Goal: Task Accomplishment & Management: Manage account settings

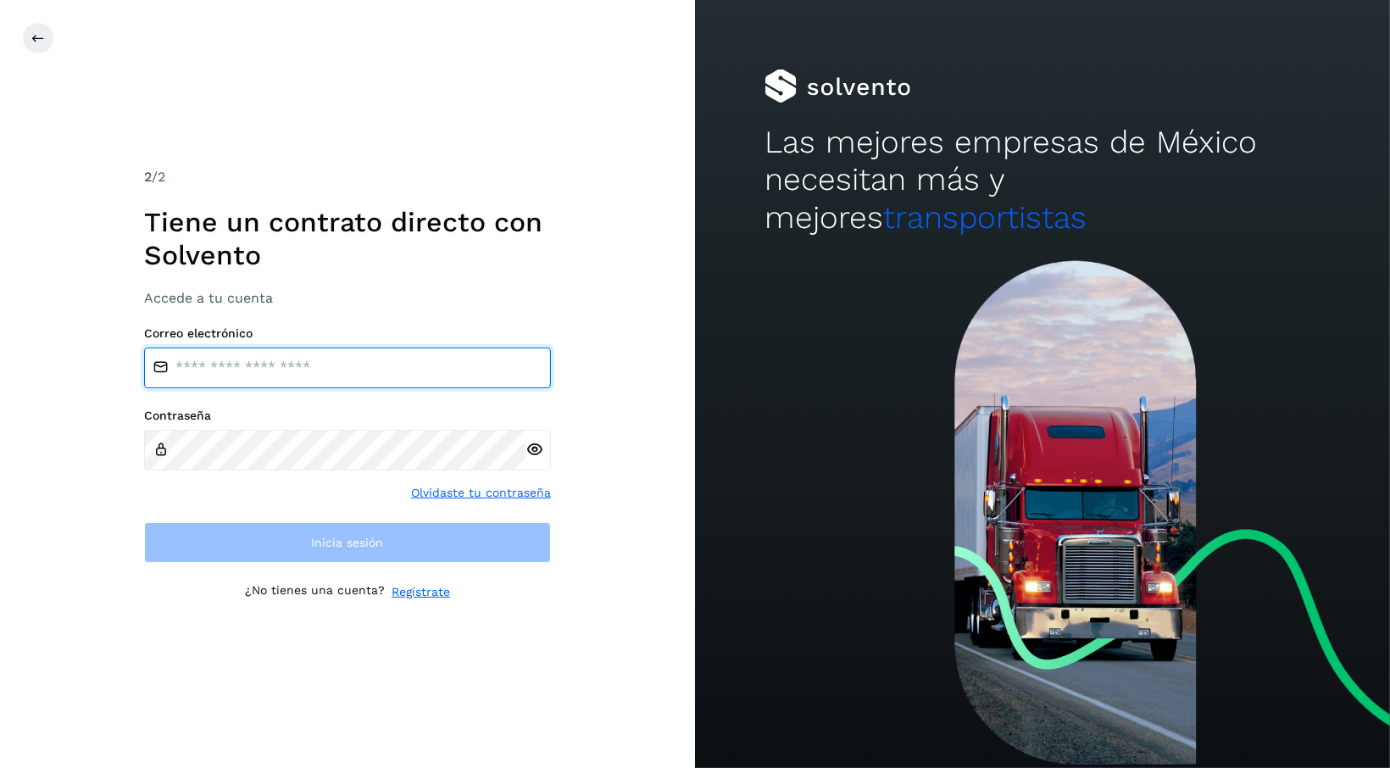
click at [328, 371] on input "email" at bounding box center [347, 367] width 407 height 41
type input "**********"
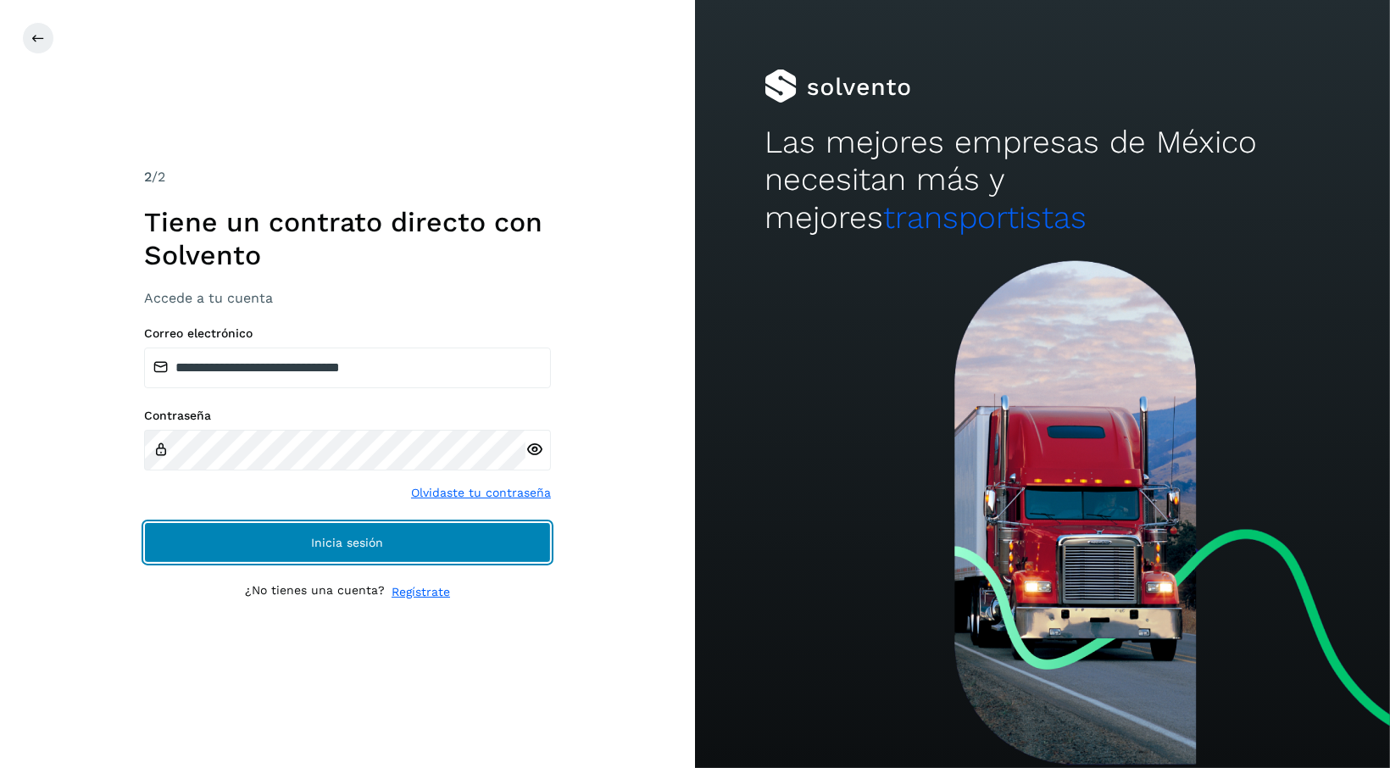
click at [327, 524] on button "Inicia sesión" at bounding box center [347, 542] width 407 height 41
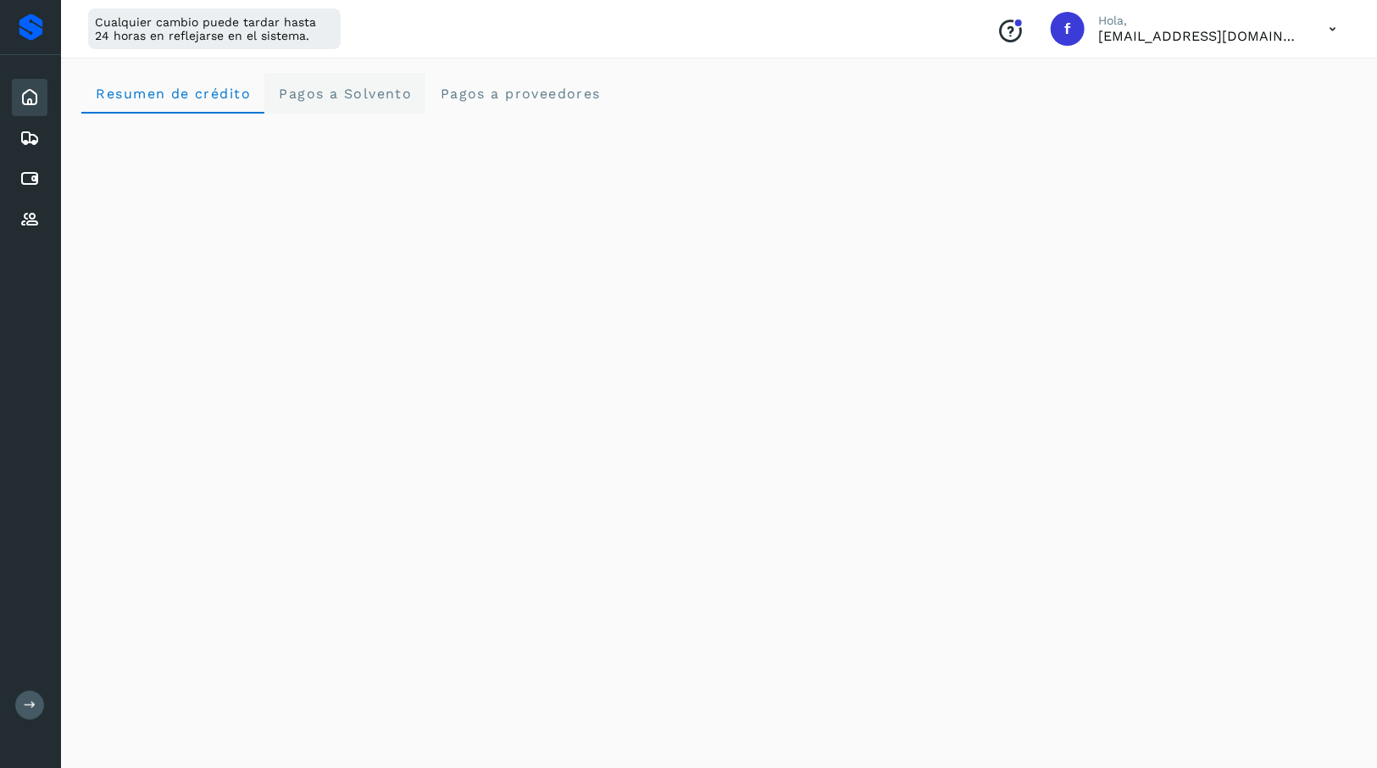
click at [382, 97] on span "Pagos a Solvento" at bounding box center [345, 94] width 134 height 16
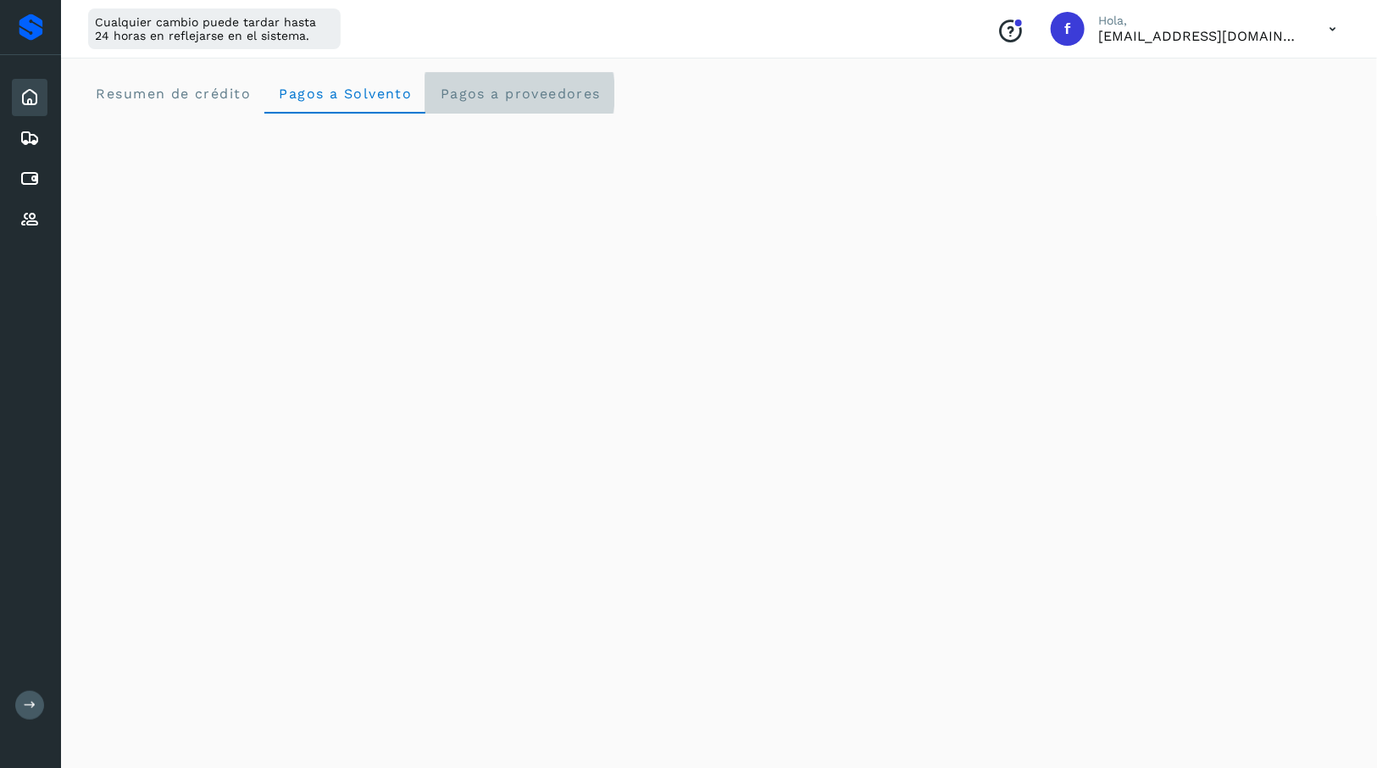
click at [492, 92] on span "Pagos a proveedores" at bounding box center [520, 94] width 162 height 16
click at [29, 173] on icon at bounding box center [29, 179] width 20 height 20
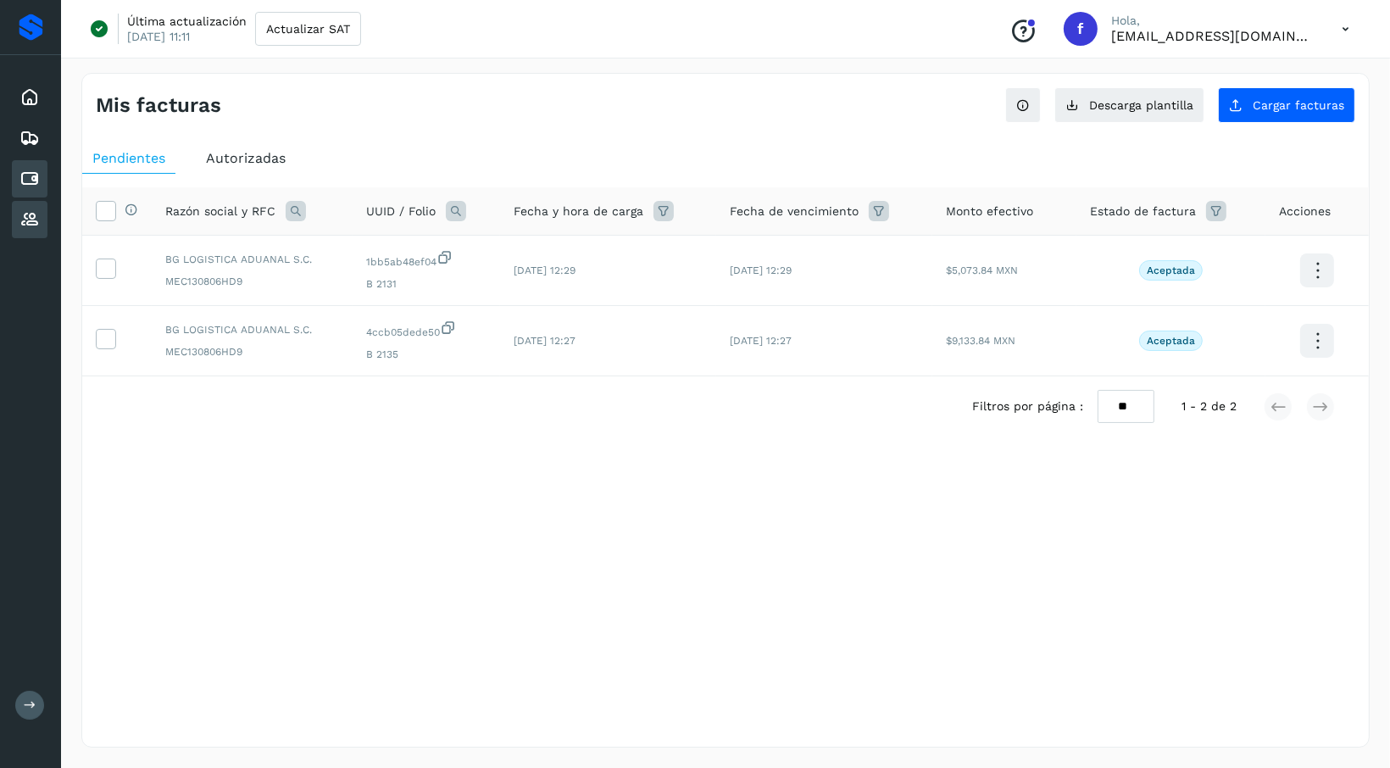
click at [33, 219] on icon at bounding box center [29, 219] width 20 height 20
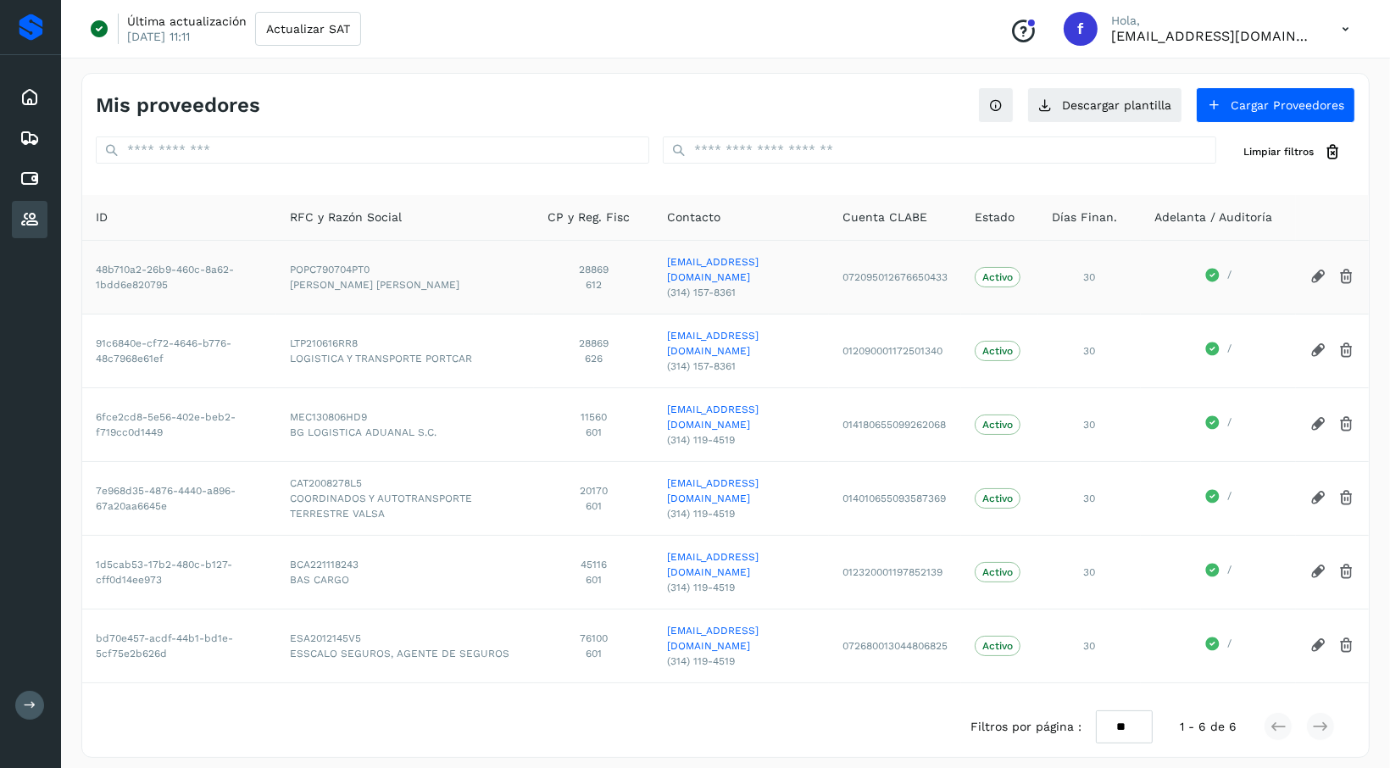
click at [1214, 269] on icon at bounding box center [1213, 275] width 14 height 14
click at [1319, 269] on icon at bounding box center [1318, 277] width 18 height 18
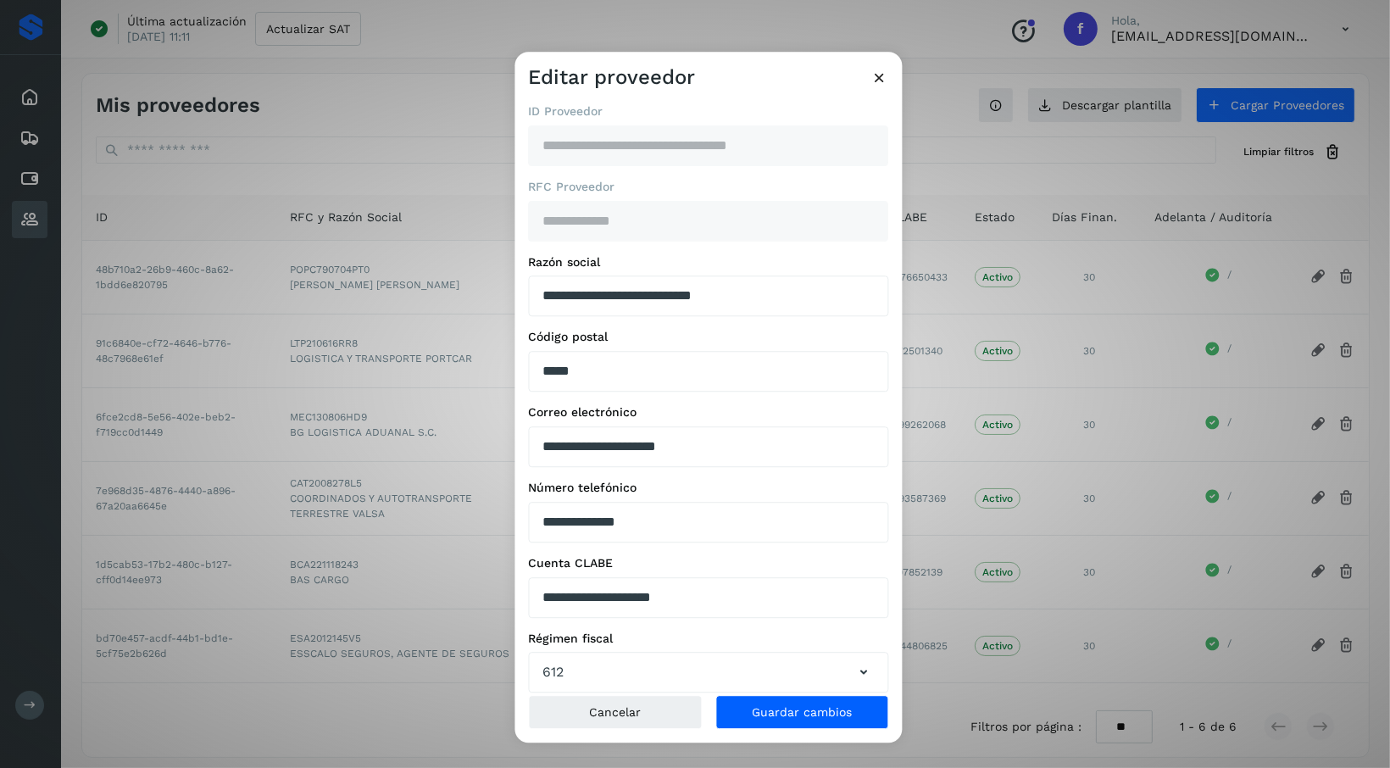
click at [886, 77] on icon at bounding box center [880, 78] width 18 height 18
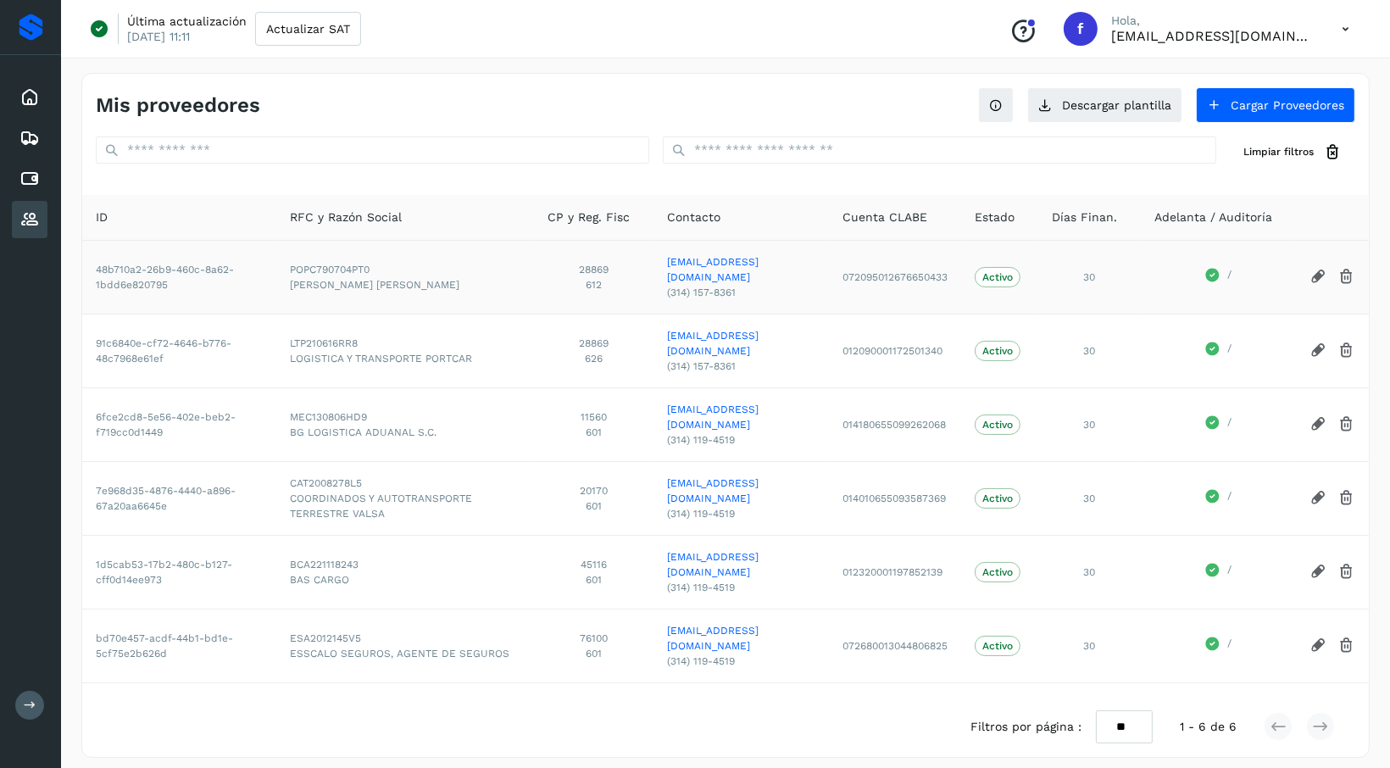
click at [1317, 268] on icon at bounding box center [1318, 277] width 18 height 18
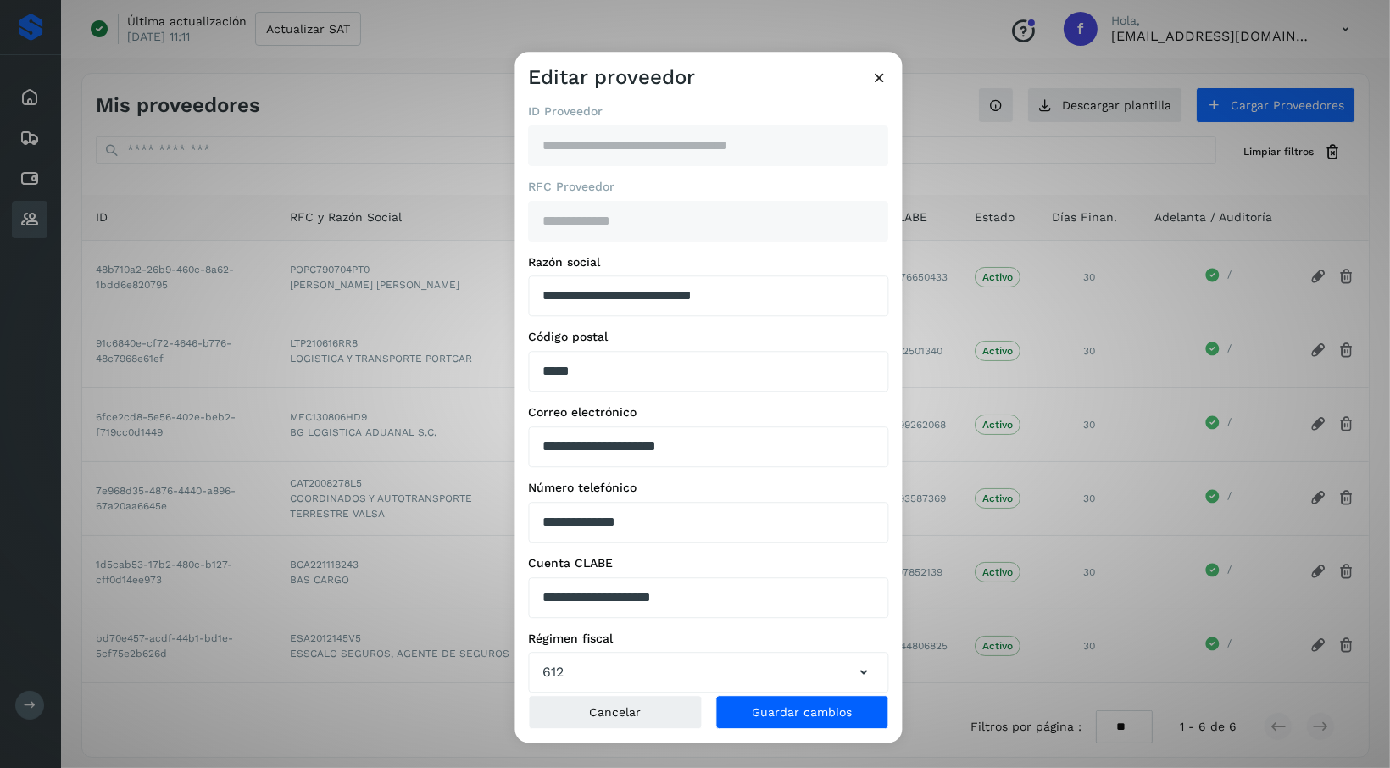
click at [882, 80] on icon at bounding box center [880, 78] width 18 height 18
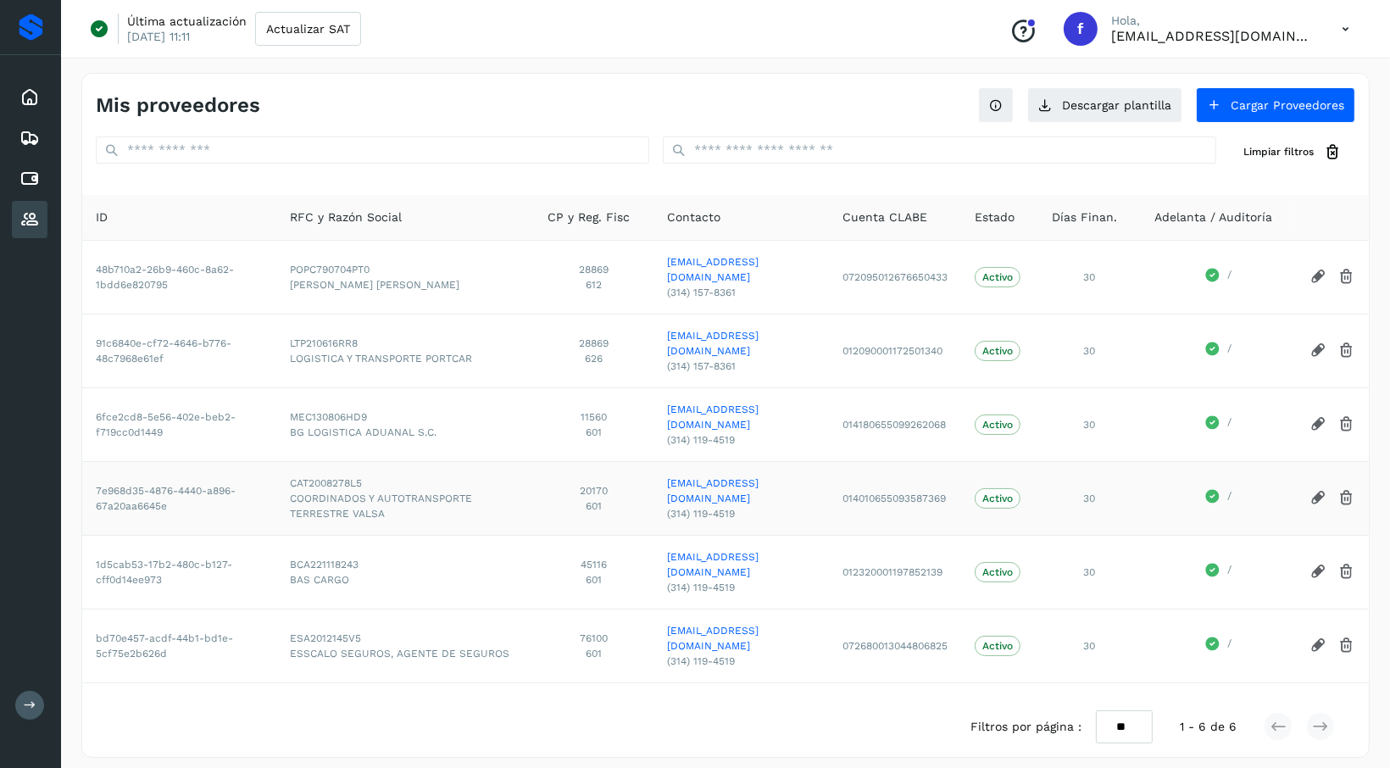
click at [1320, 489] on icon at bounding box center [1318, 498] width 18 height 18
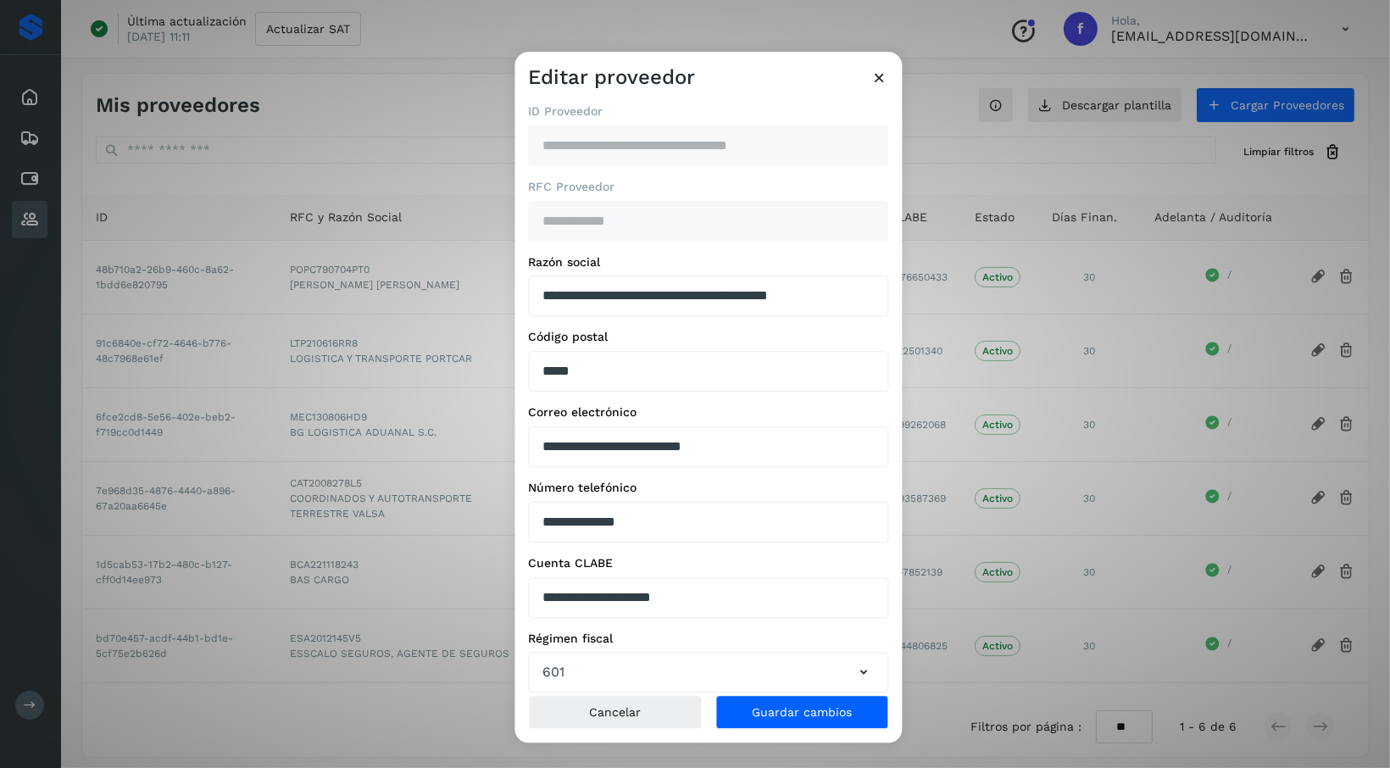
click at [881, 84] on icon at bounding box center [880, 78] width 18 height 18
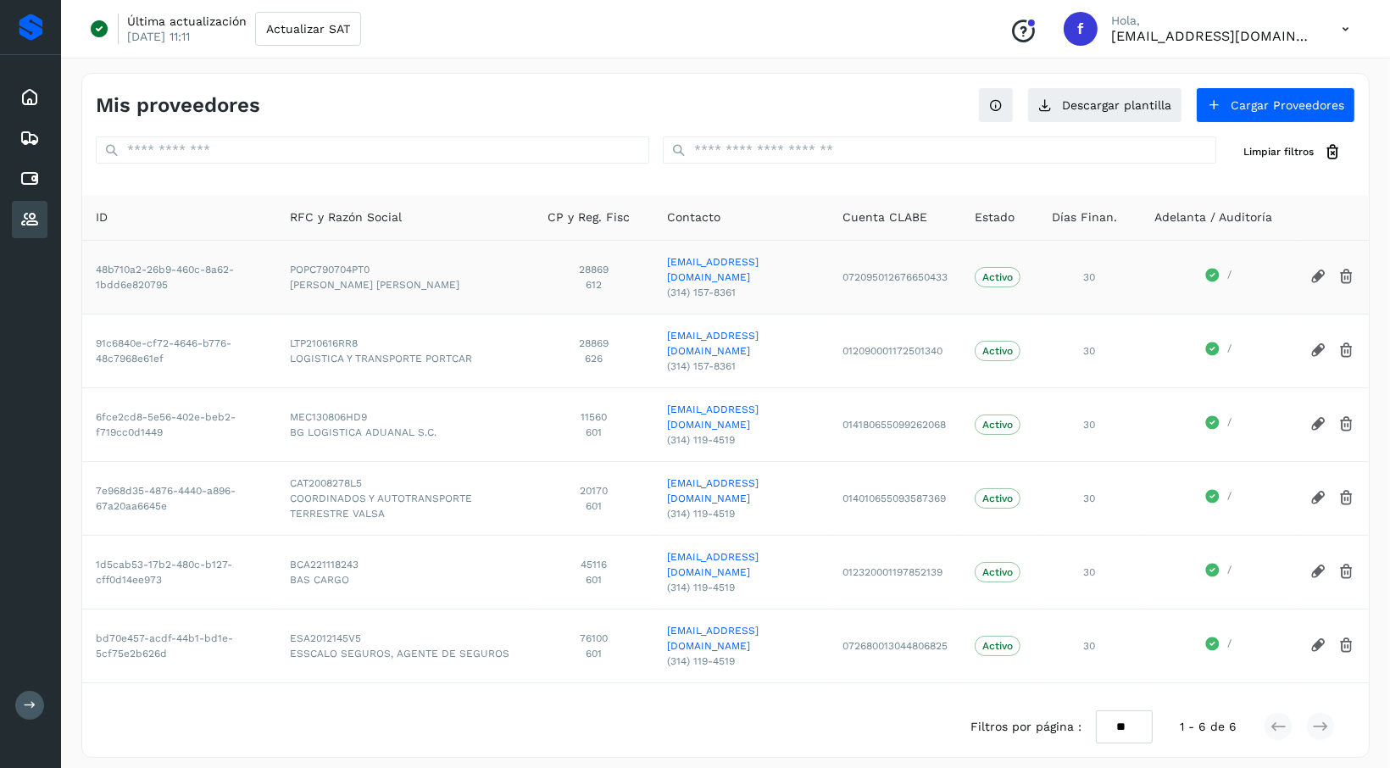
click at [1212, 268] on icon at bounding box center [1212, 275] width 16 height 16
click at [33, 176] on icon at bounding box center [29, 179] width 20 height 20
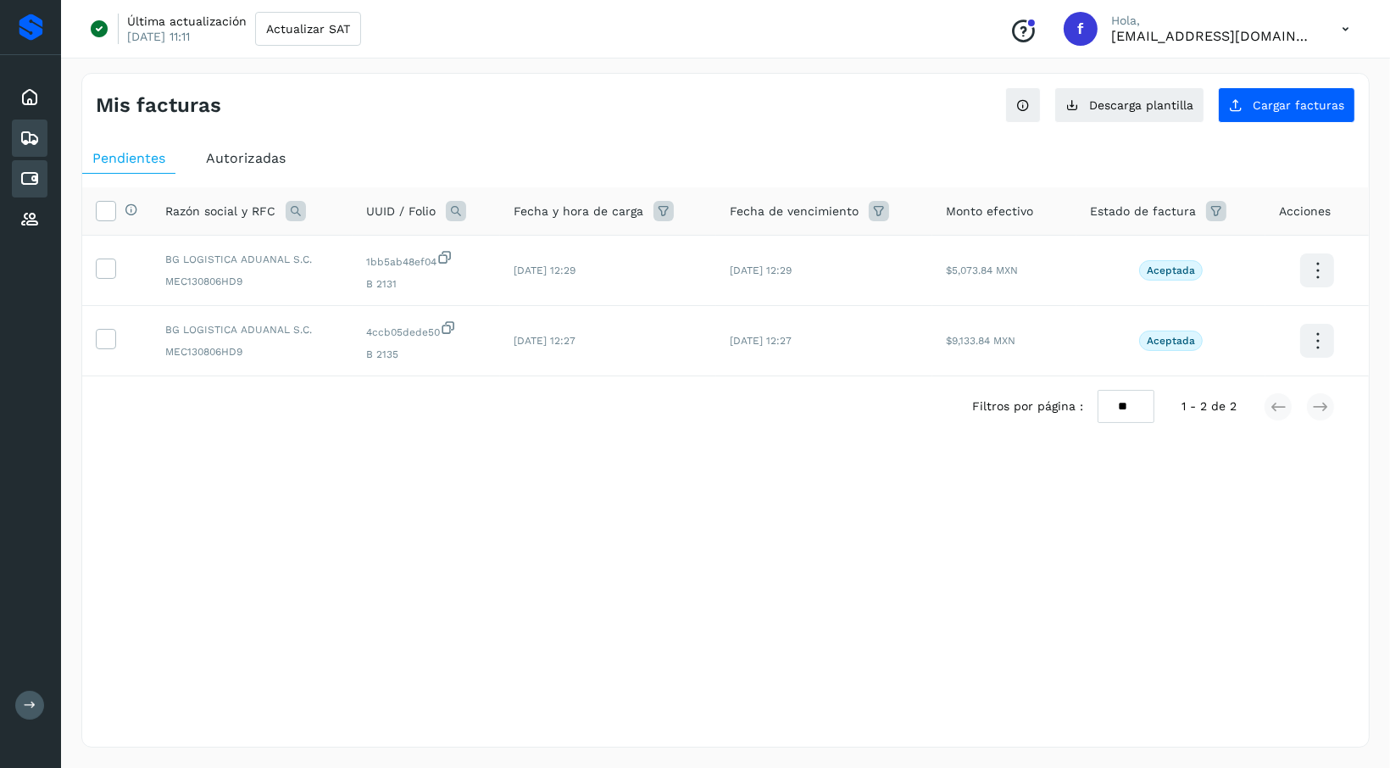
click at [28, 142] on icon at bounding box center [29, 138] width 20 height 20
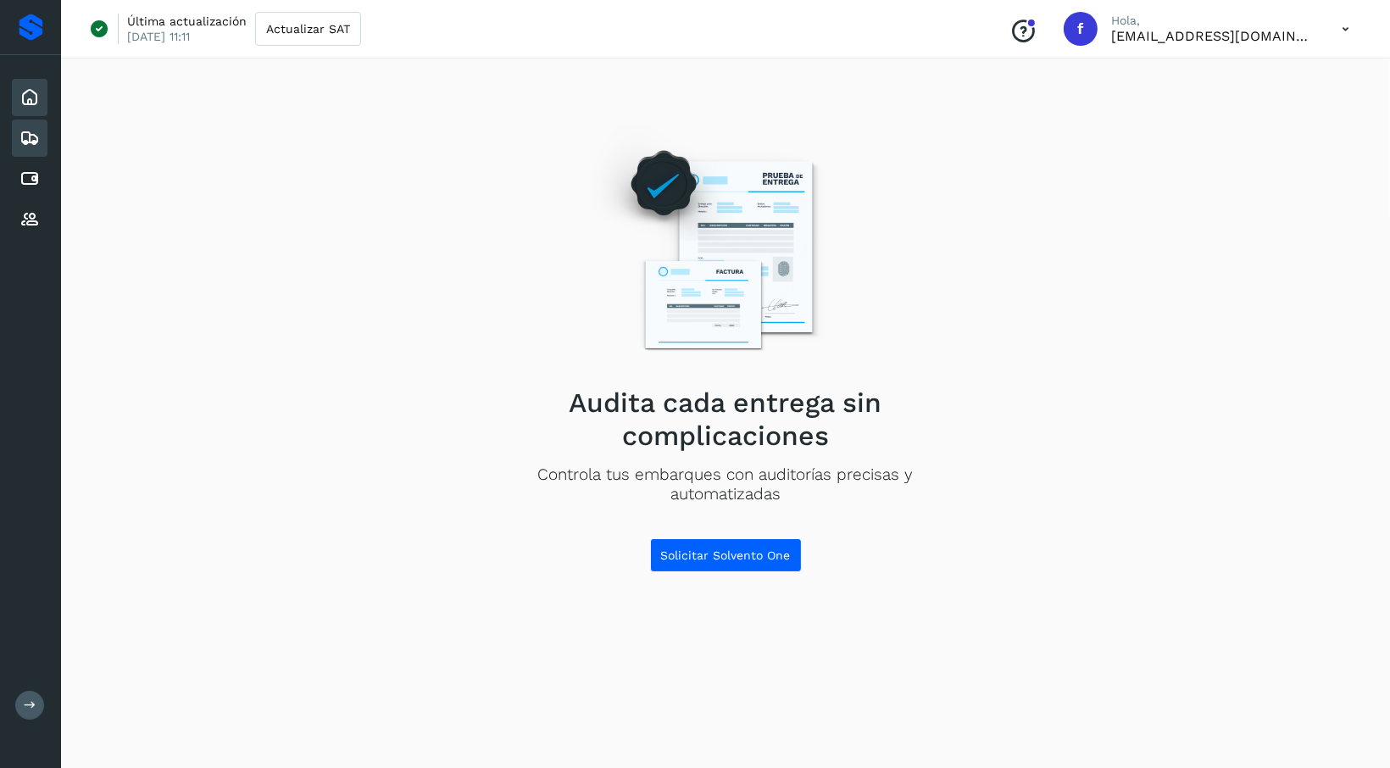
click at [31, 99] on icon at bounding box center [29, 97] width 20 height 20
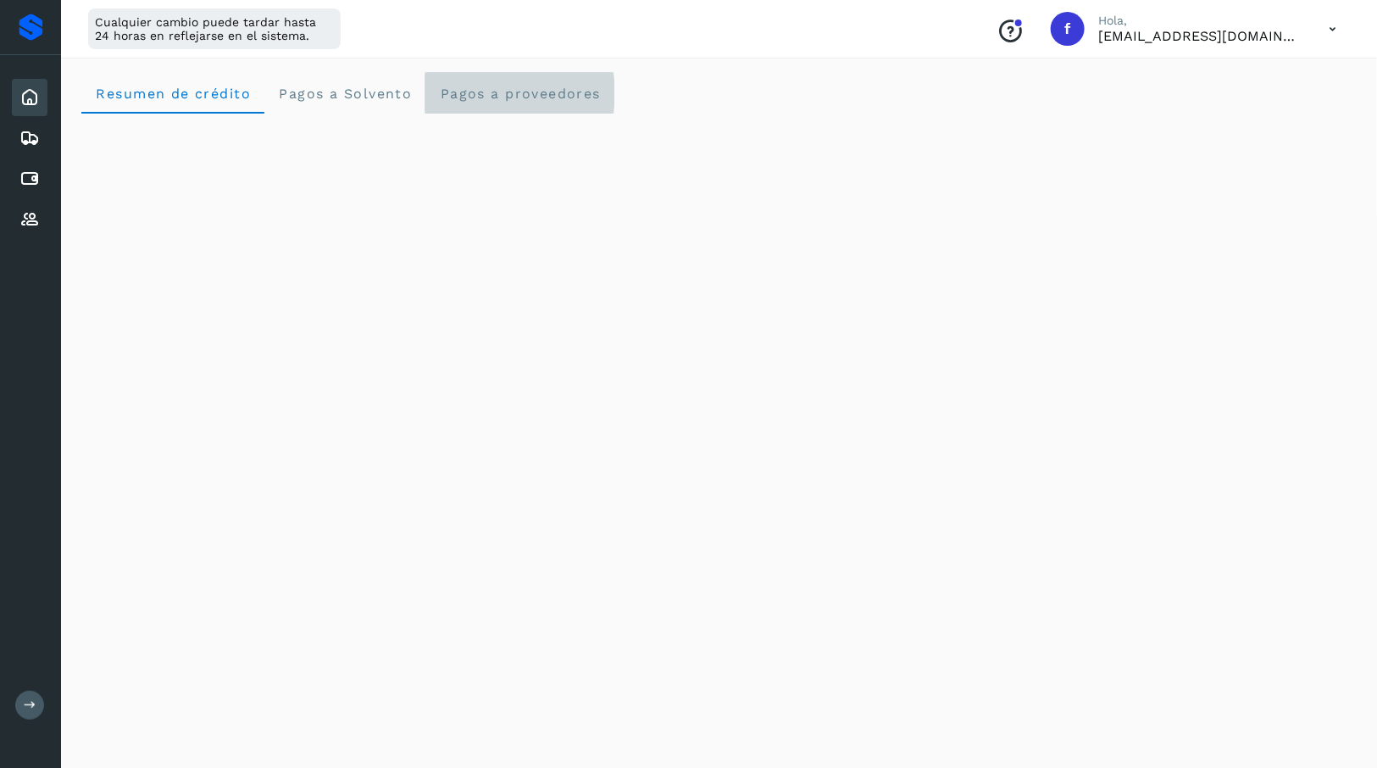
click at [463, 90] on span "Pagos a proveedores" at bounding box center [520, 94] width 162 height 16
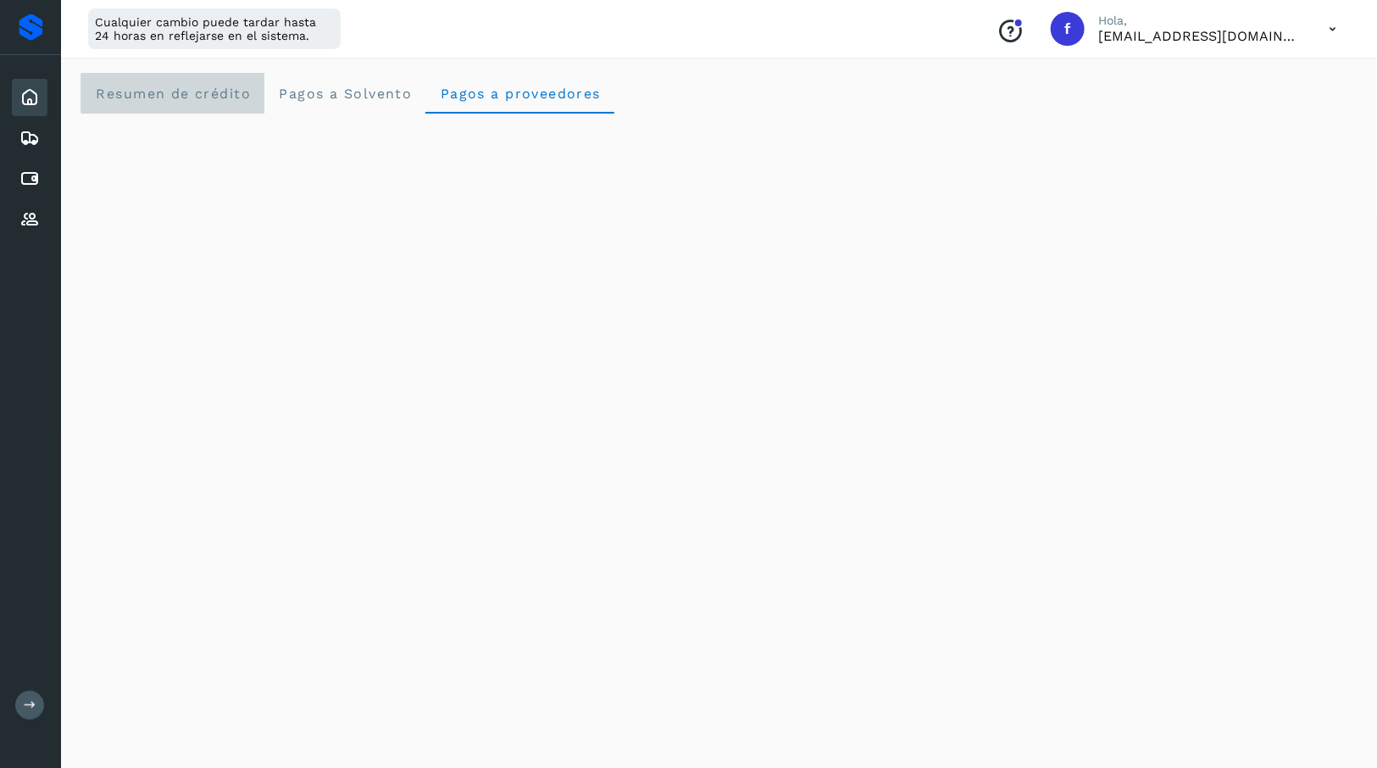
click at [111, 92] on span "Resumen de crédito" at bounding box center [173, 94] width 156 height 16
click at [291, 92] on span "Pagos a Solvento" at bounding box center [345, 94] width 134 height 16
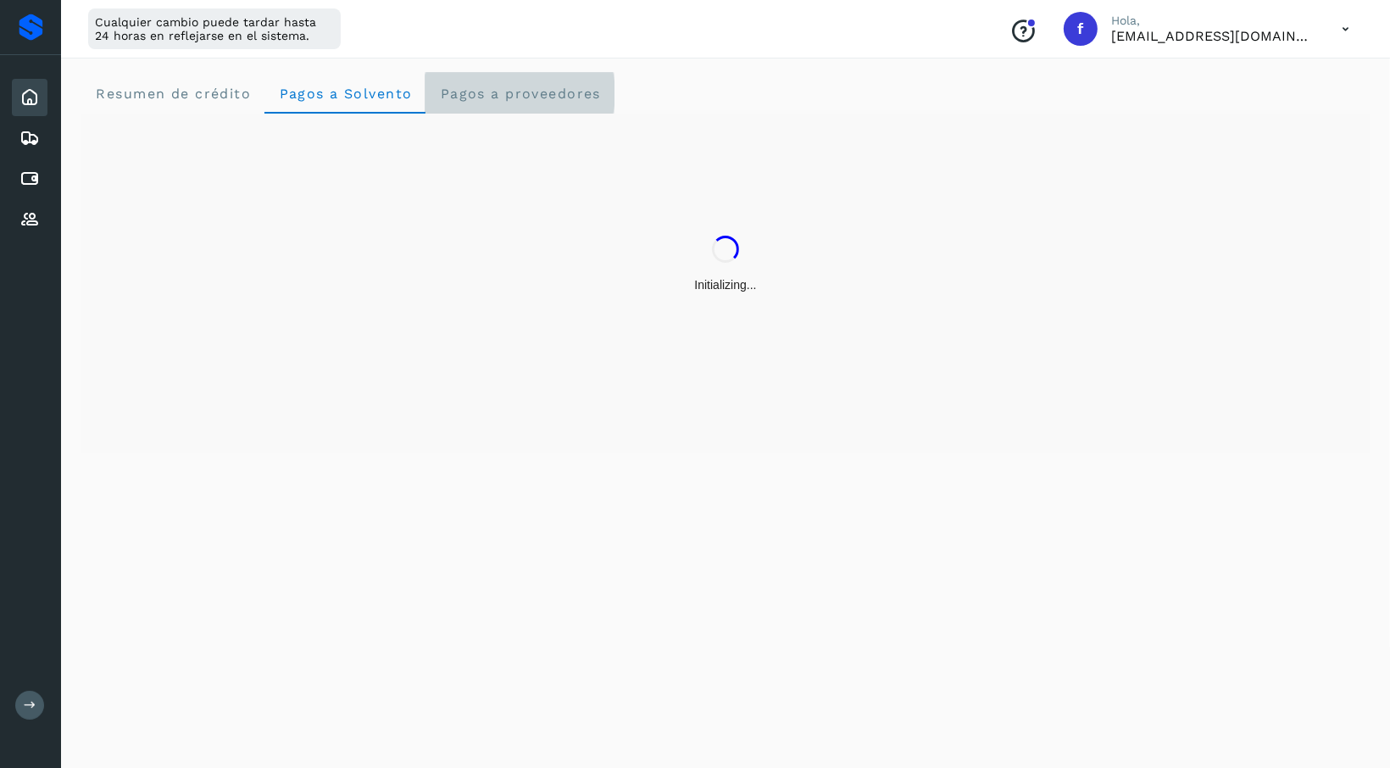
click at [547, 104] on proveedores "Pagos a proveedores" at bounding box center [519, 93] width 189 height 41
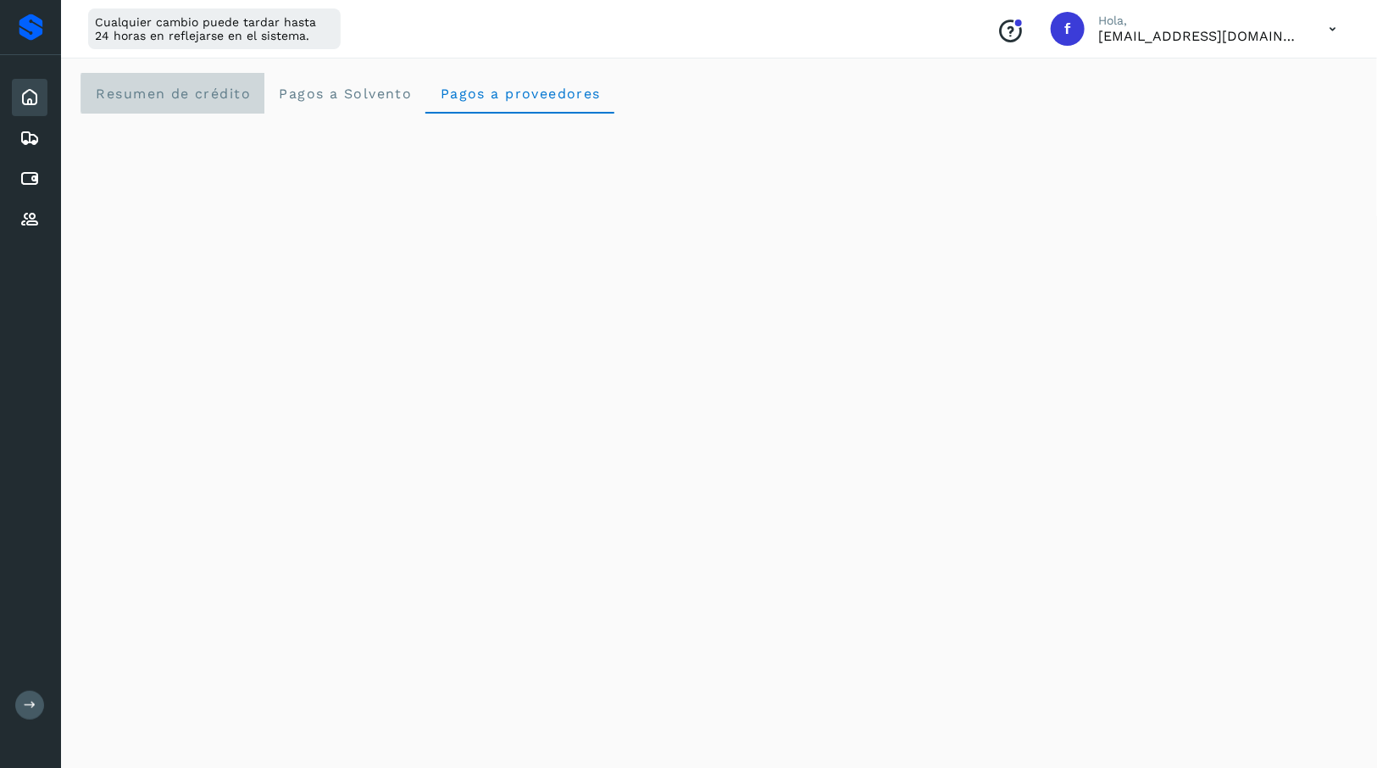
click at [158, 91] on span "Resumen de crédito" at bounding box center [173, 94] width 156 height 16
click at [321, 95] on span "Pagos a Solvento" at bounding box center [345, 94] width 134 height 16
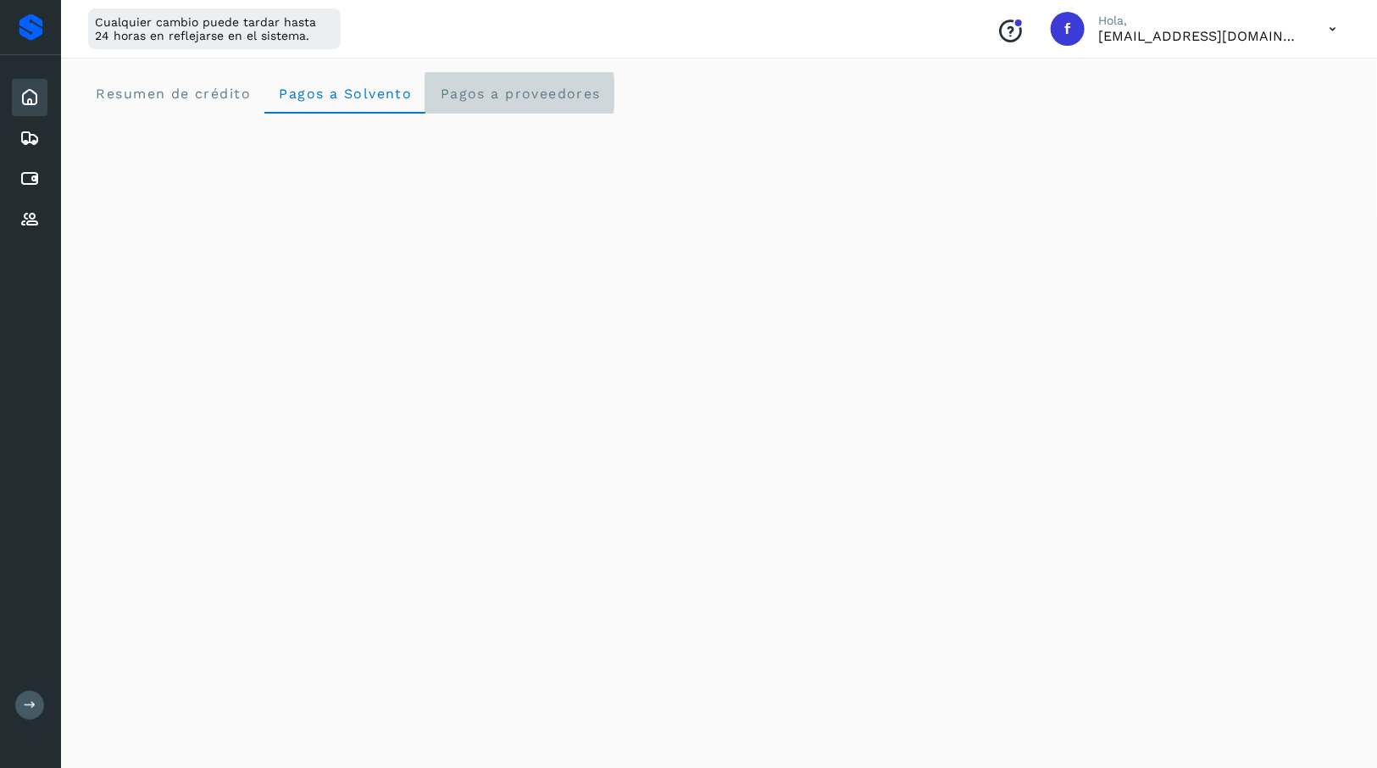
click at [481, 94] on span "Pagos a proveedores" at bounding box center [520, 94] width 162 height 16
click at [324, 86] on span "Pagos a Solvento" at bounding box center [345, 94] width 134 height 16
click at [206, 80] on crédito "Resumen de crédito" at bounding box center [172, 93] width 183 height 41
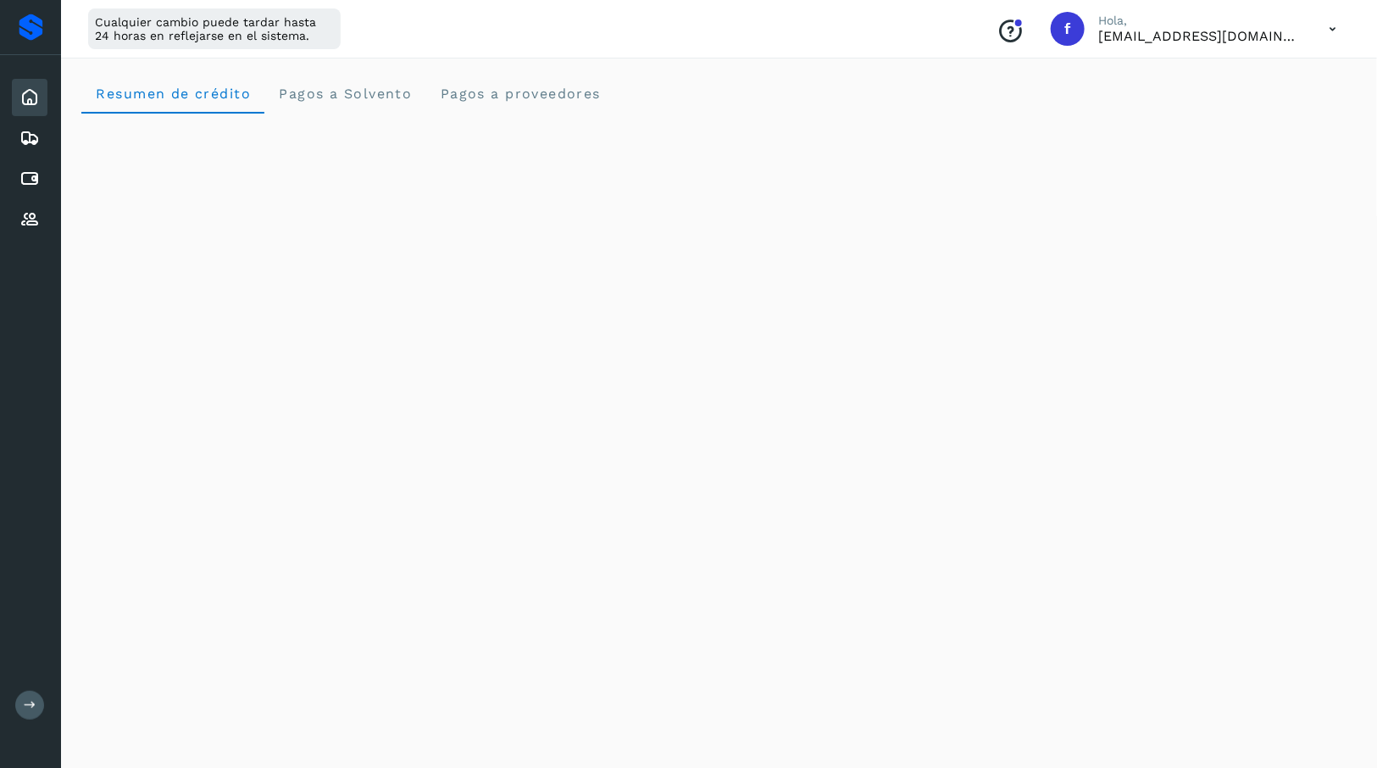
click at [28, 92] on icon at bounding box center [29, 97] width 20 height 20
click at [34, 219] on icon at bounding box center [29, 219] width 20 height 20
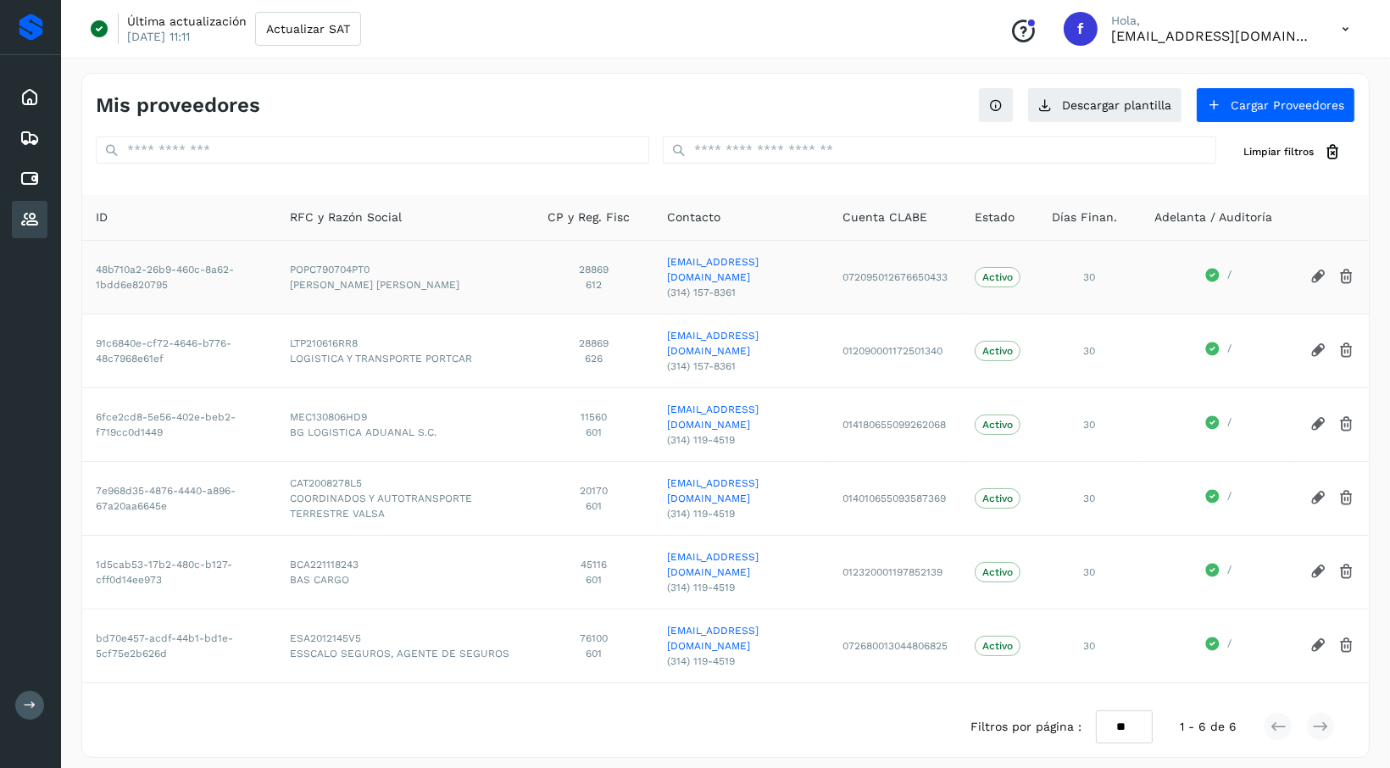
click at [1214, 268] on icon at bounding box center [1213, 275] width 14 height 14
click at [36, 97] on icon at bounding box center [29, 97] width 20 height 20
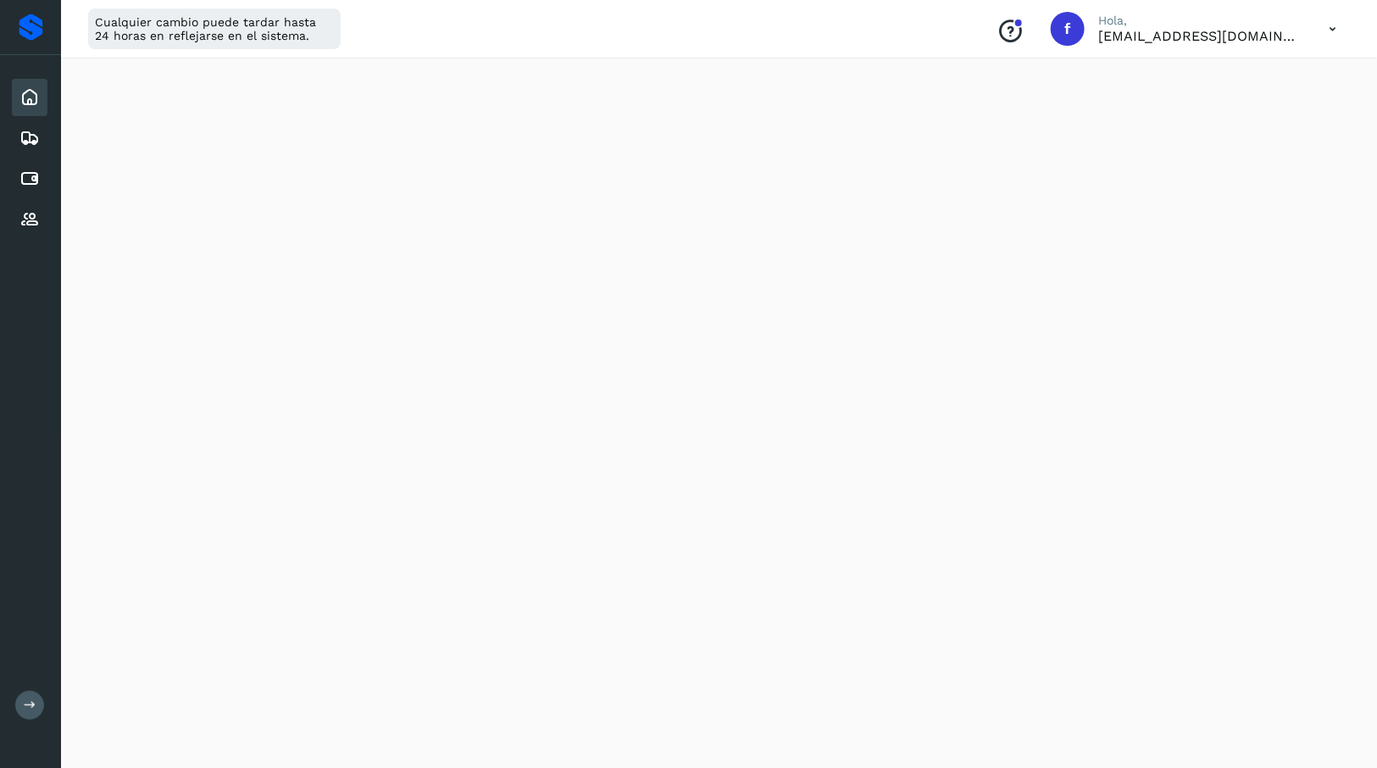
scroll to position [871, 0]
